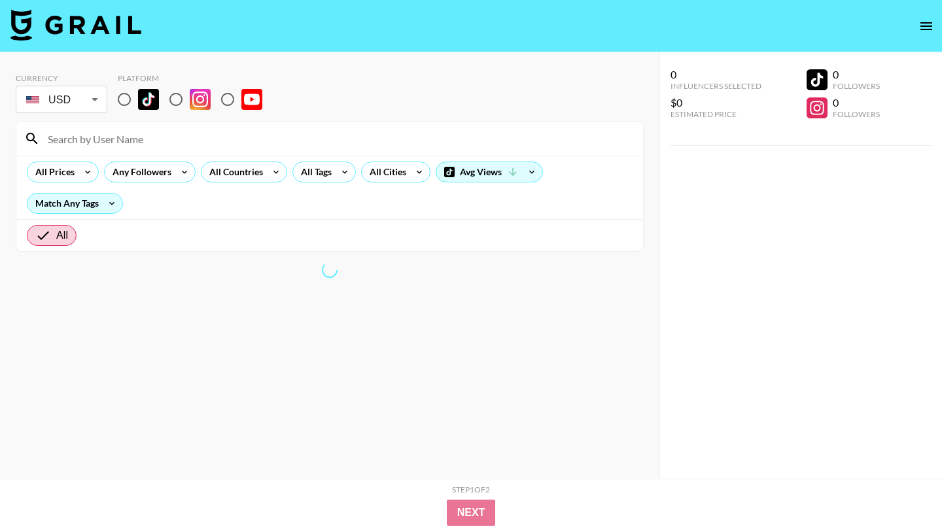
click at [183, 141] on input at bounding box center [337, 138] width 595 height 21
paste input "@justmaiko"
type input "@justmaiko"
click at [122, 96] on input "radio" at bounding box center [124, 99] width 27 height 27
radio input "true"
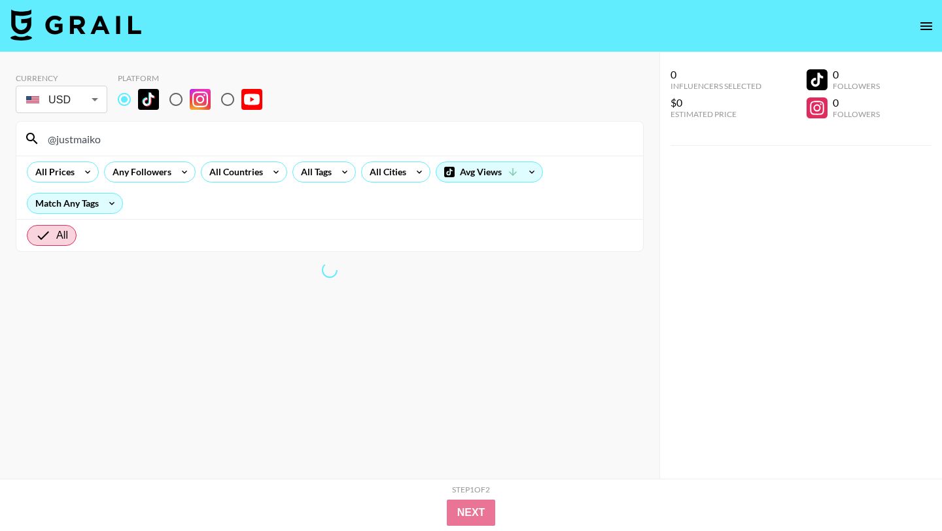
click at [54, 140] on input "@justmaiko" at bounding box center [337, 138] width 595 height 21
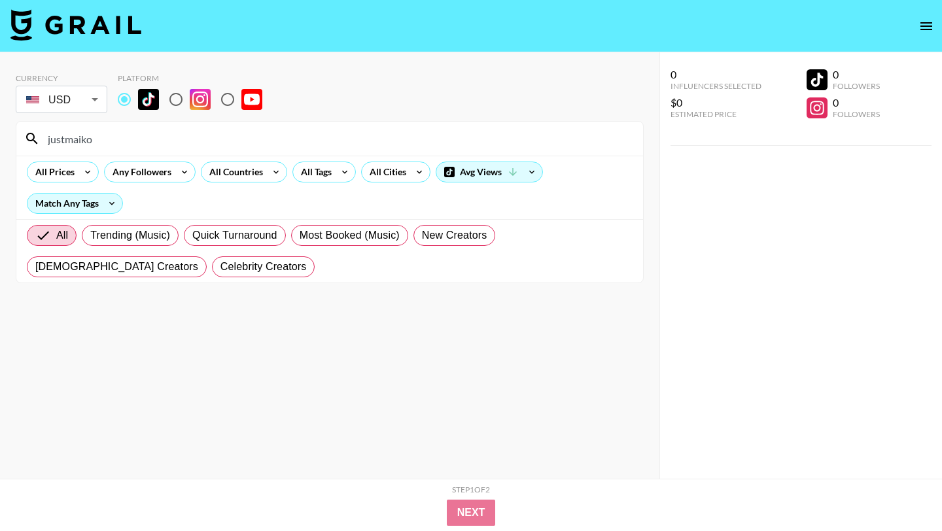
click at [103, 135] on input "justmaiko" at bounding box center [337, 138] width 595 height 21
type input "justmaiko"
click at [176, 98] on input "radio" at bounding box center [175, 99] width 27 height 27
radio input "true"
click at [142, 147] on input at bounding box center [337, 138] width 595 height 21
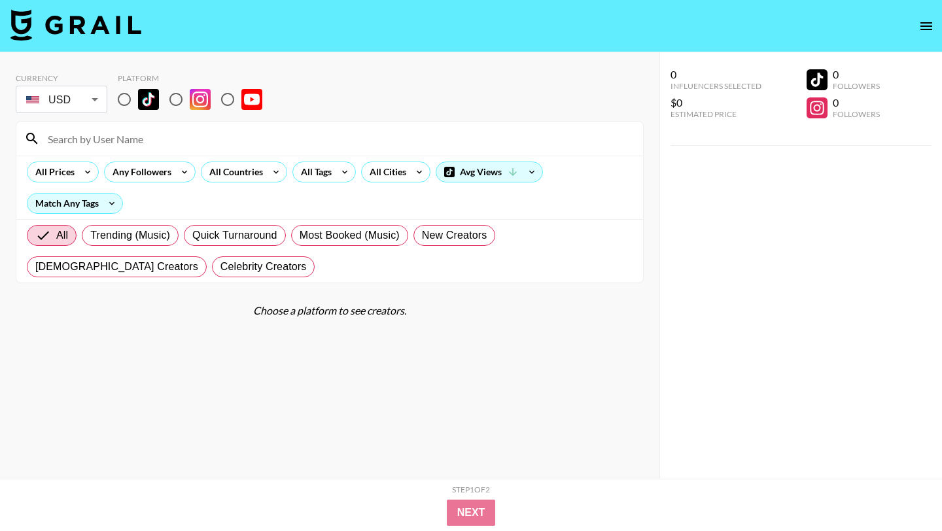
paste input "@analisseworld"
click at [55, 145] on input "@analisseworld" at bounding box center [337, 138] width 595 height 21
click at [56, 141] on input "@analisseworld" at bounding box center [337, 138] width 595 height 21
type input "analisseworld"
click at [124, 103] on input "radio" at bounding box center [124, 99] width 27 height 27
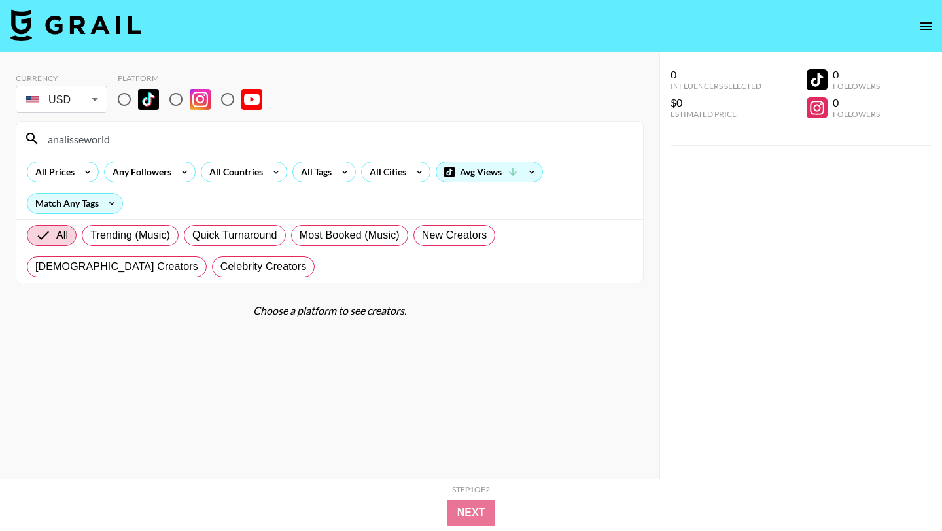
radio input "true"
click at [211, 377] on section "Currency USD USD ​ Platform analisseworld All Prices Any Followers All Countrie…" at bounding box center [330, 276] width 628 height 426
click at [141, 139] on input "analisseworld" at bounding box center [337, 138] width 595 height 21
drag, startPoint x: 141, startPoint y: 139, endPoint x: 0, endPoint y: 138, distance: 141.2
click at [0, 138] on div "Currency USD USD ​ Platform analisseworld All Prices Any Followers All Countrie…" at bounding box center [329, 291] width 659 height 479
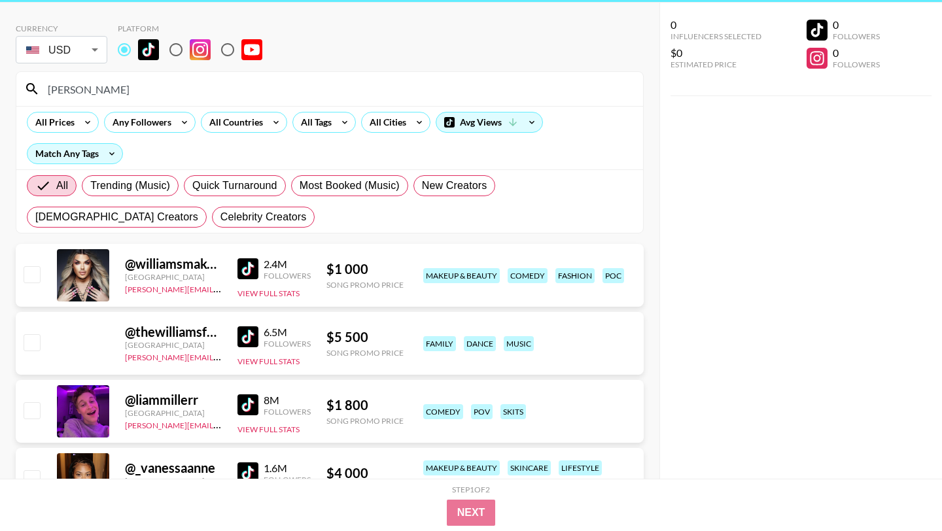
scroll to position [60, 0]
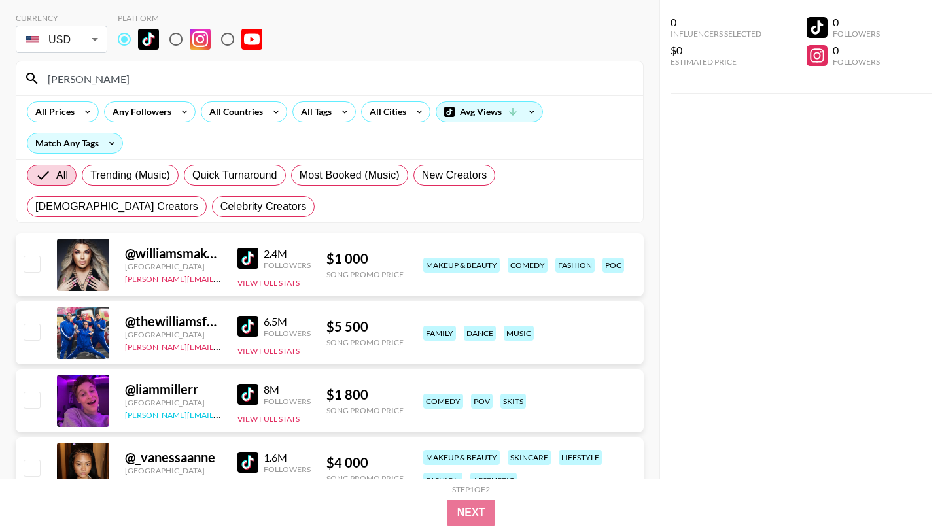
type input "[PERSON_NAME]"
